Goal: Information Seeking & Learning: Learn about a topic

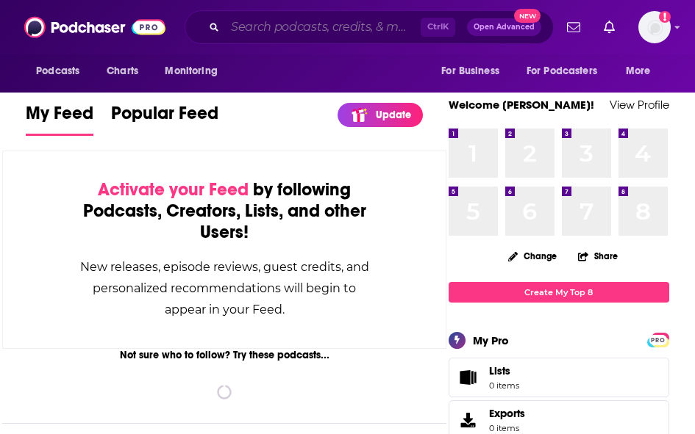
click at [325, 21] on input "Search podcasts, credits, & more..." at bounding box center [323, 27] width 196 height 24
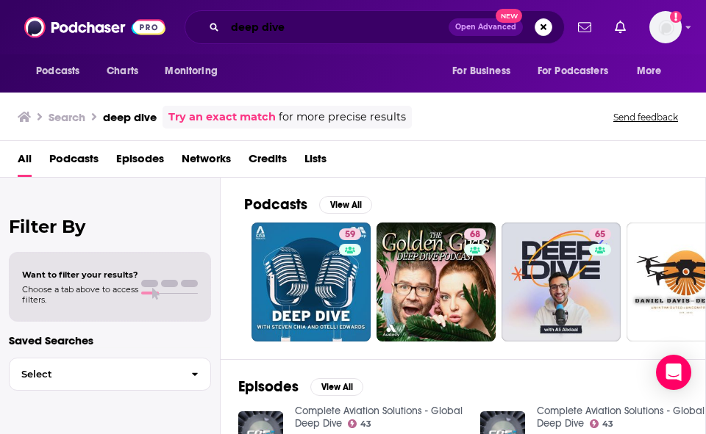
drag, startPoint x: 191, startPoint y: 31, endPoint x: 60, endPoint y: 31, distance: 130.9
click at [61, 31] on div "Podcasts Charts Monitoring deep dive Open Advanced New For Business For Podcast…" at bounding box center [353, 27] width 706 height 54
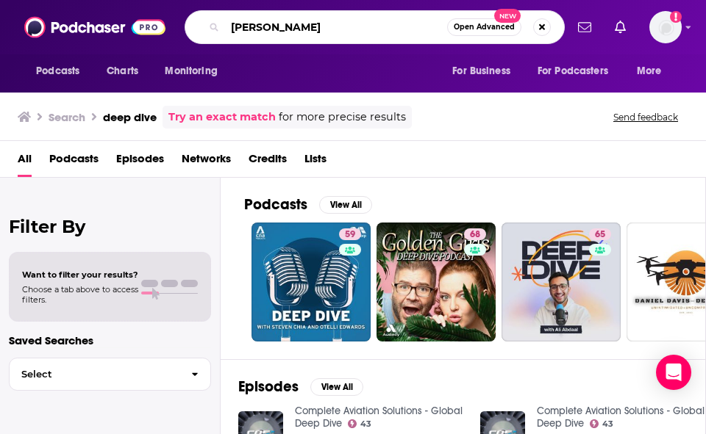
type input "[PERSON_NAME]"
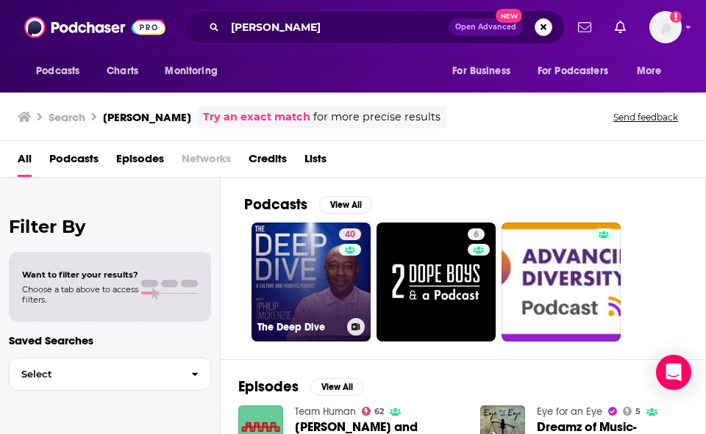
click at [302, 274] on link "40 The Deep Dive" at bounding box center [310, 282] width 119 height 119
